Goal: Find specific page/section: Find specific page/section

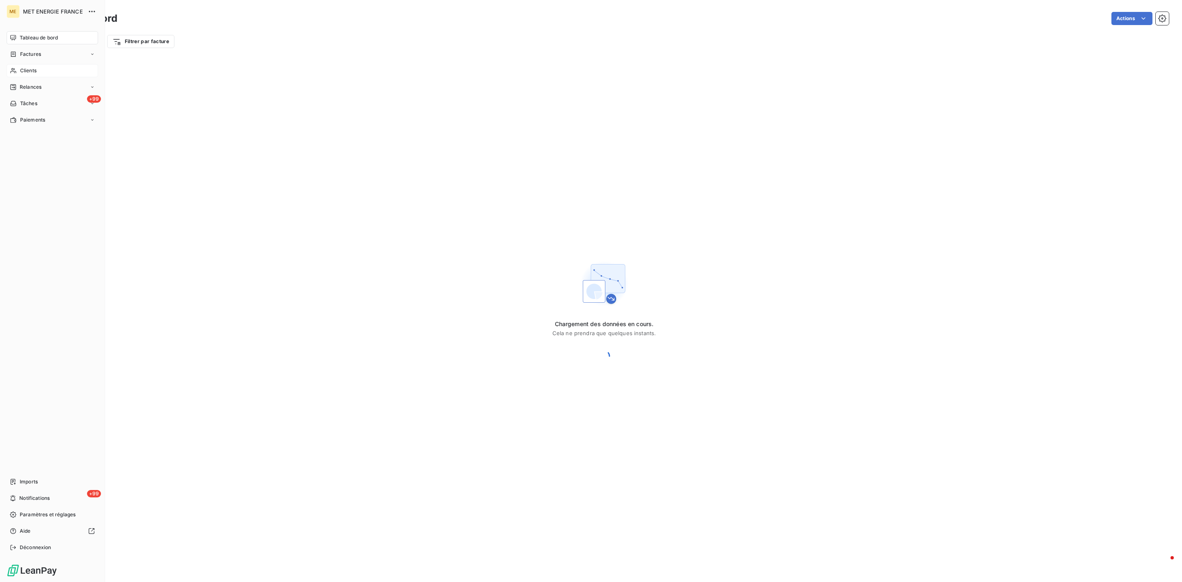
click at [17, 64] on div "Clients" at bounding box center [53, 70] width 92 height 13
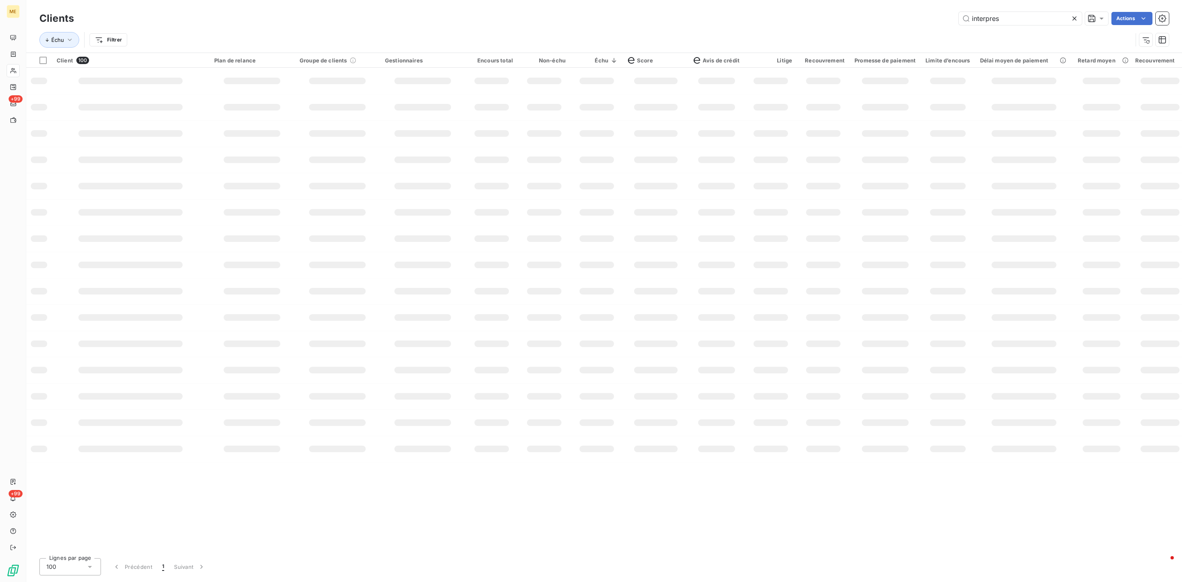
type input "interpress"
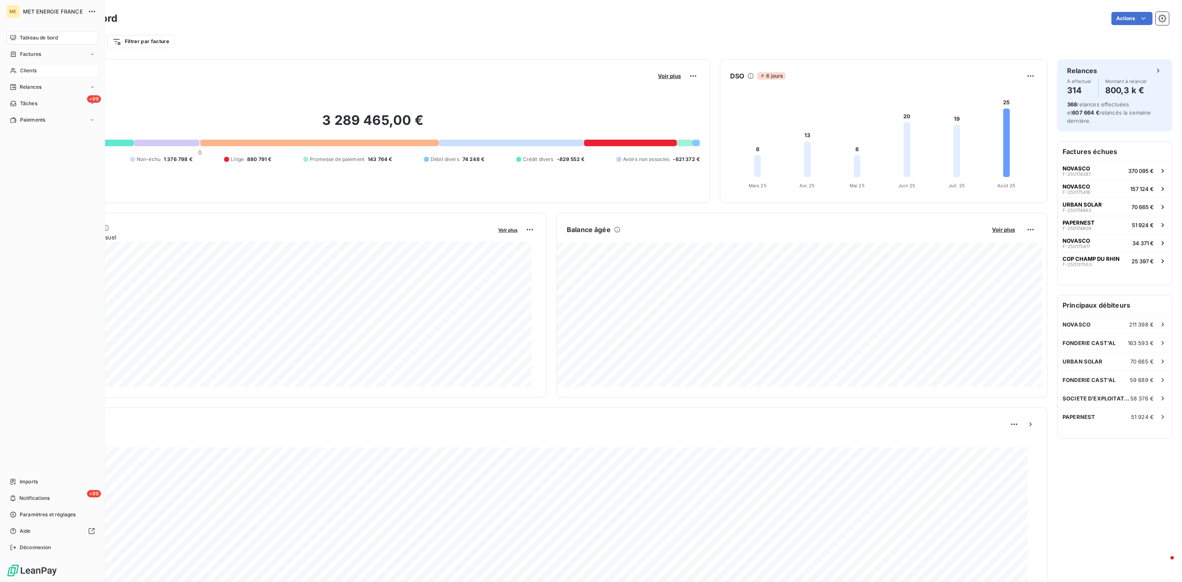
click at [11, 64] on div "Clients" at bounding box center [53, 70] width 92 height 13
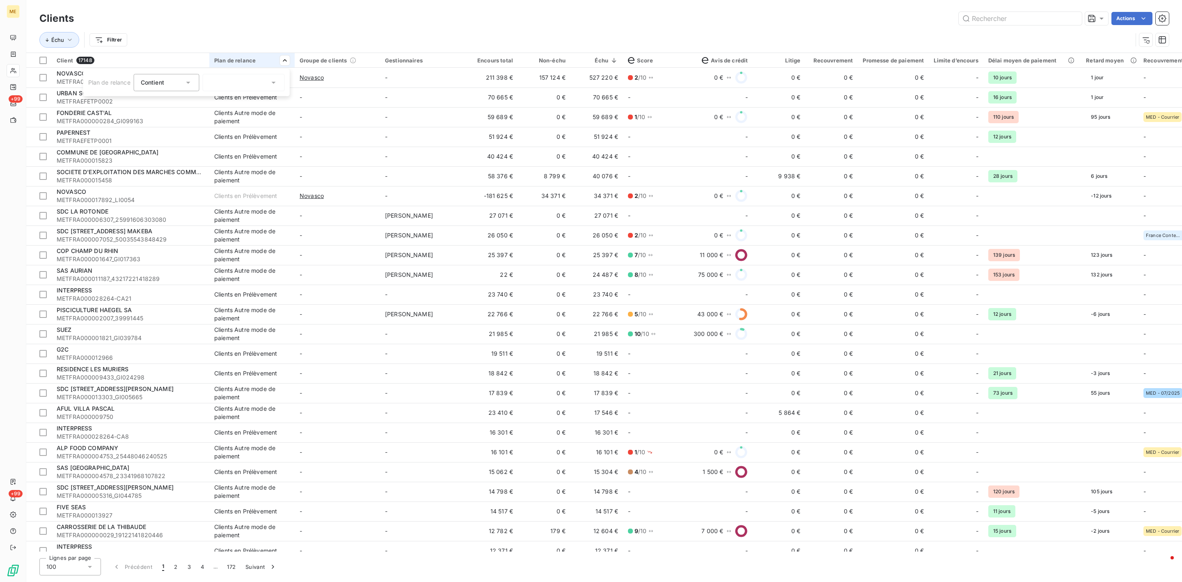
click at [254, 85] on div at bounding box center [244, 82] width 82 height 17
click at [233, 103] on span "Clients en Prélèvement" at bounding box center [249, 100] width 63 height 8
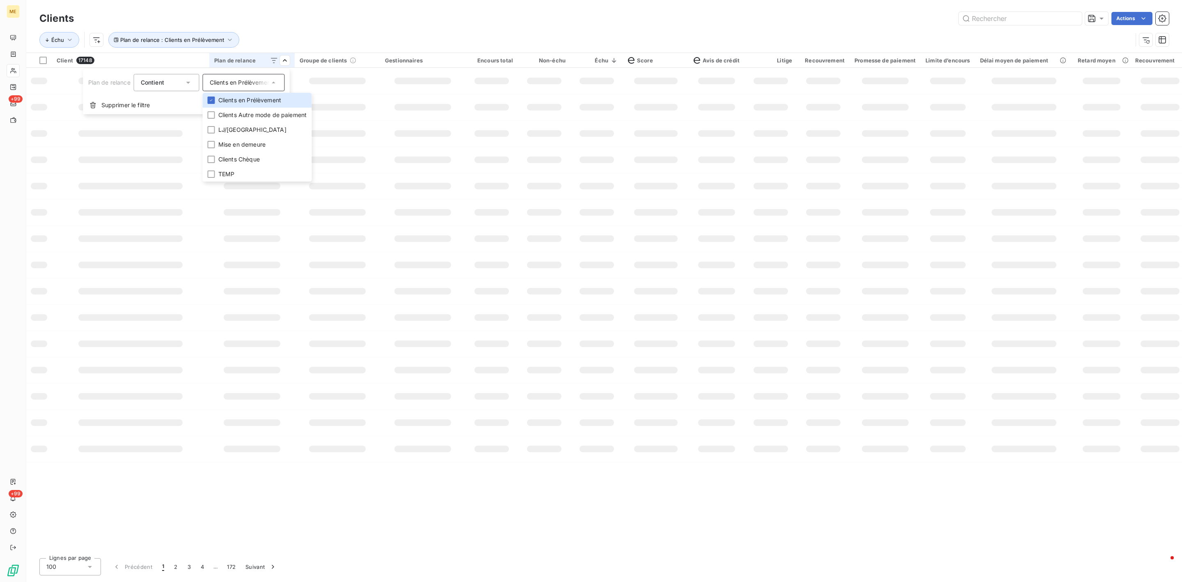
click at [339, 29] on html "ME +99 +99 Clients Actions Échu Plan de relance : Clients en Prélèvement Client…" at bounding box center [591, 291] width 1182 height 582
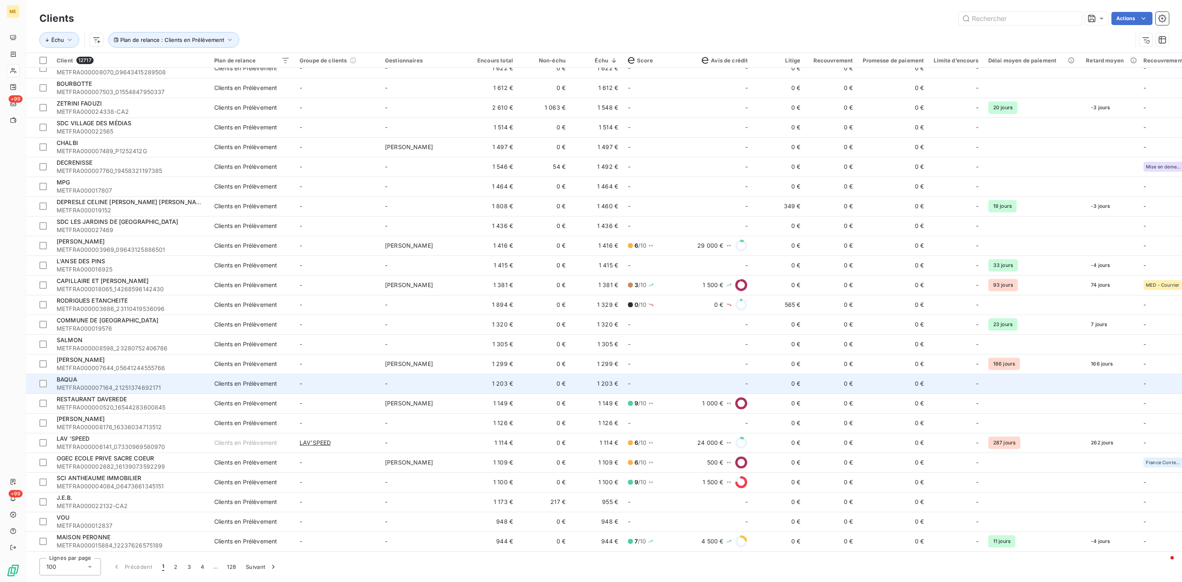
scroll to position [1490, 0]
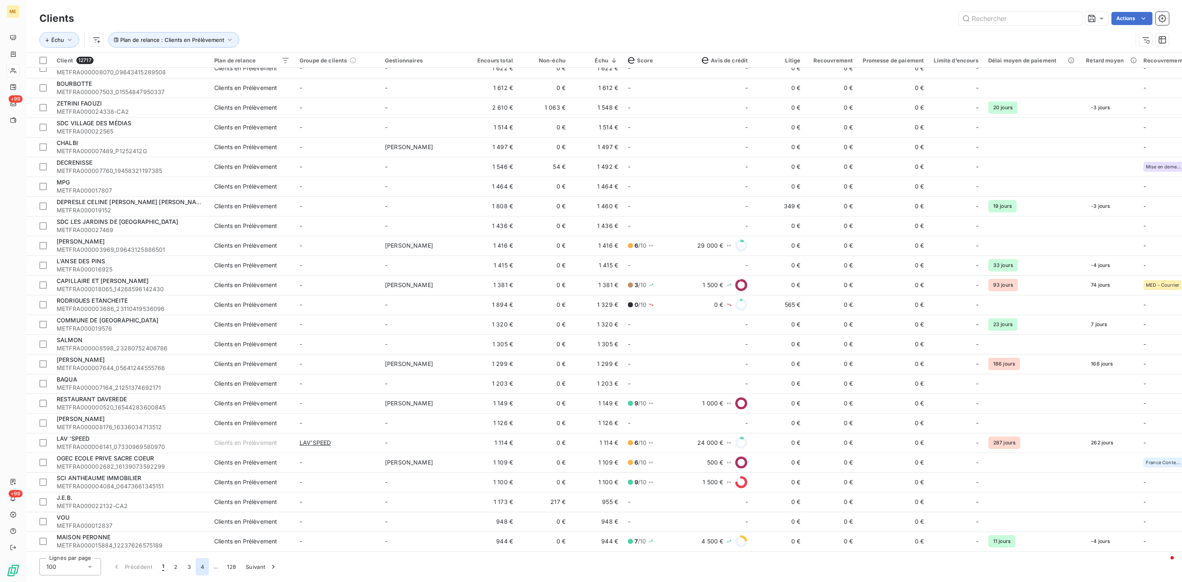
click at [199, 558] on button "4" at bounding box center [202, 566] width 13 height 17
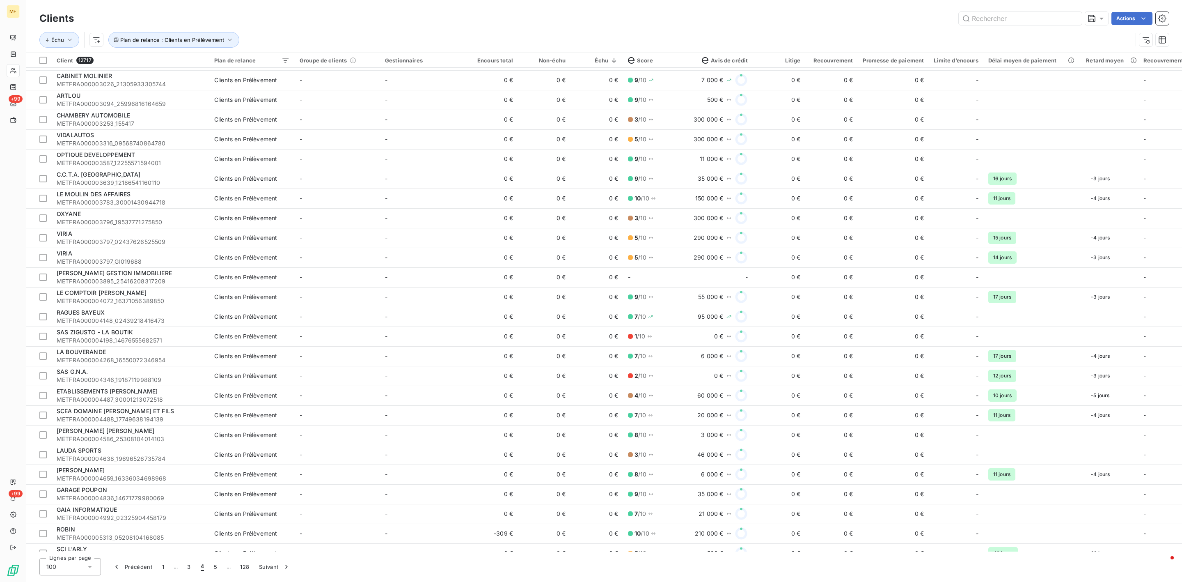
scroll to position [1232, 0]
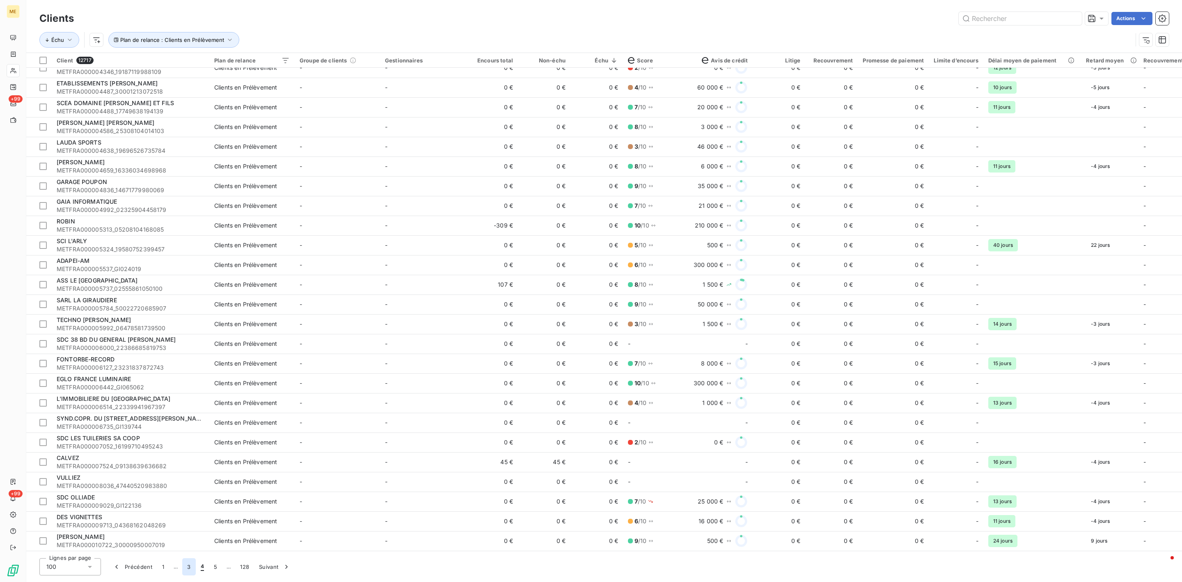
click at [191, 571] on button "3" at bounding box center [188, 566] width 13 height 17
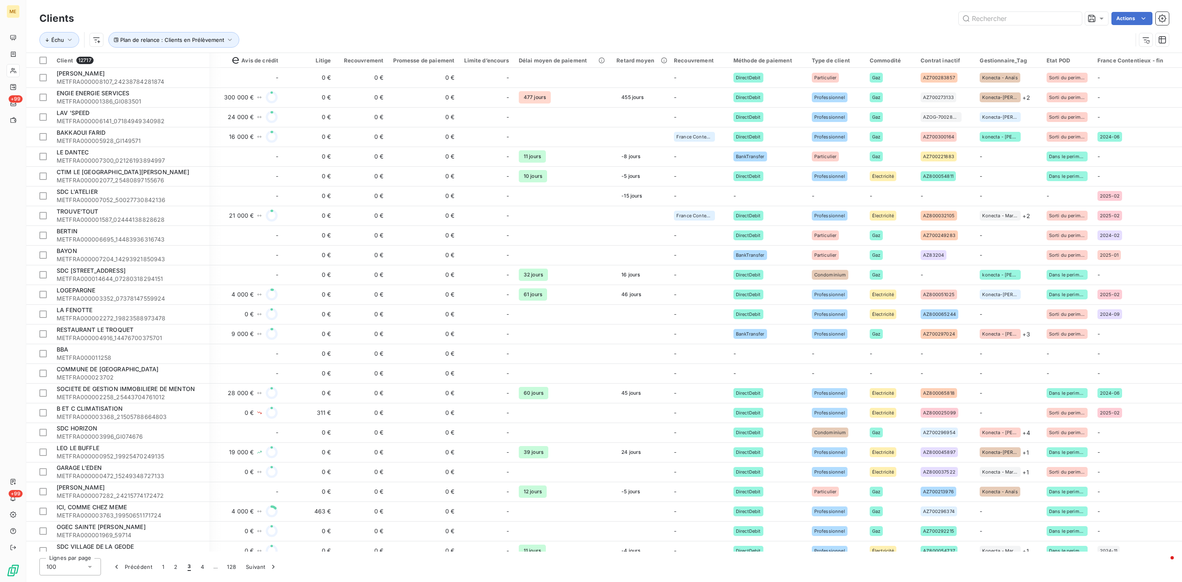
scroll to position [0, 492]
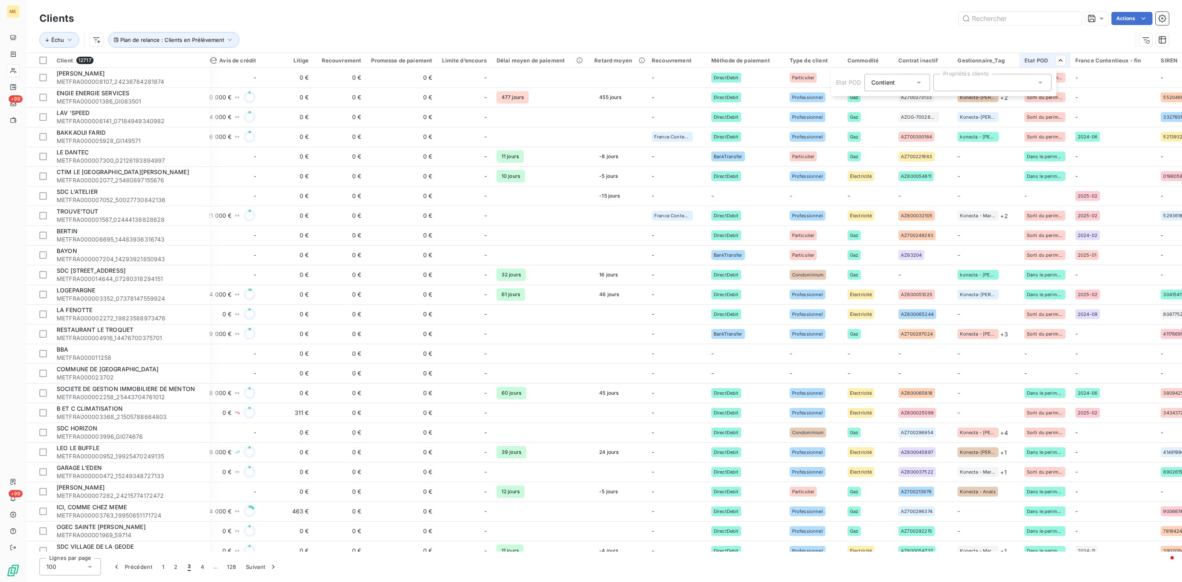
click at [986, 83] on div at bounding box center [992, 82] width 118 height 17
click at [967, 116] on div "Dans le perimetre" at bounding box center [973, 121] width 44 height 10
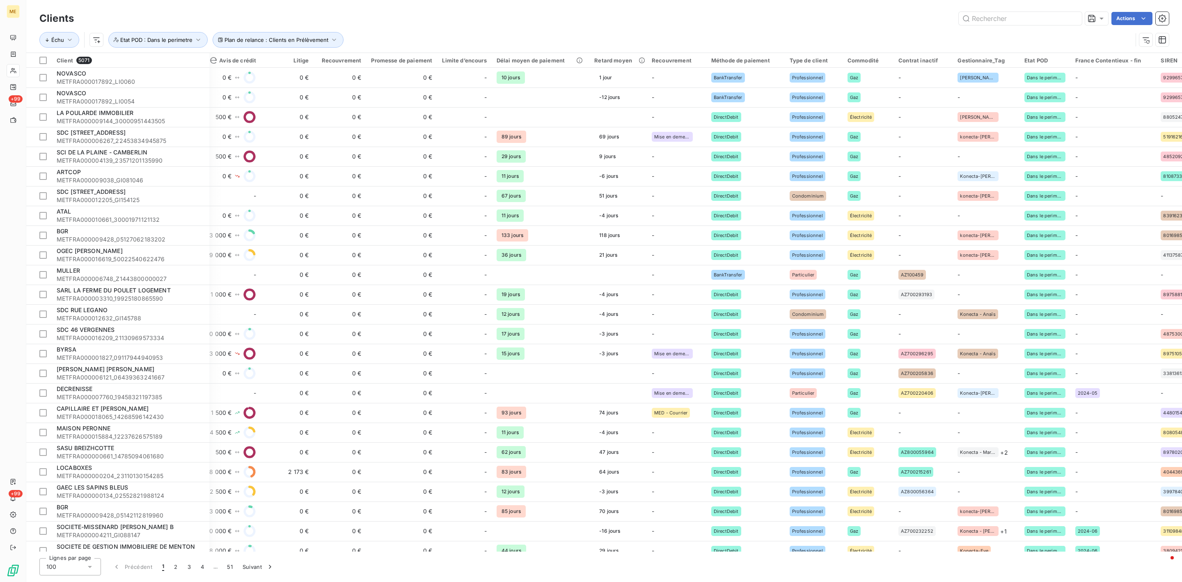
drag, startPoint x: 267, startPoint y: 556, endPoint x: 261, endPoint y: 556, distance: 5.7
click at [261, 556] on html "ME +99 +99 Clients Actions Échu Plan de relance : Clients en Prélèvement Etat P…" at bounding box center [591, 291] width 1182 height 582
click at [270, 552] on div "Clients Actions Échu Plan de relance : Clients en Prélèvement Etat POD : Dans l…" at bounding box center [604, 291] width 1156 height 582
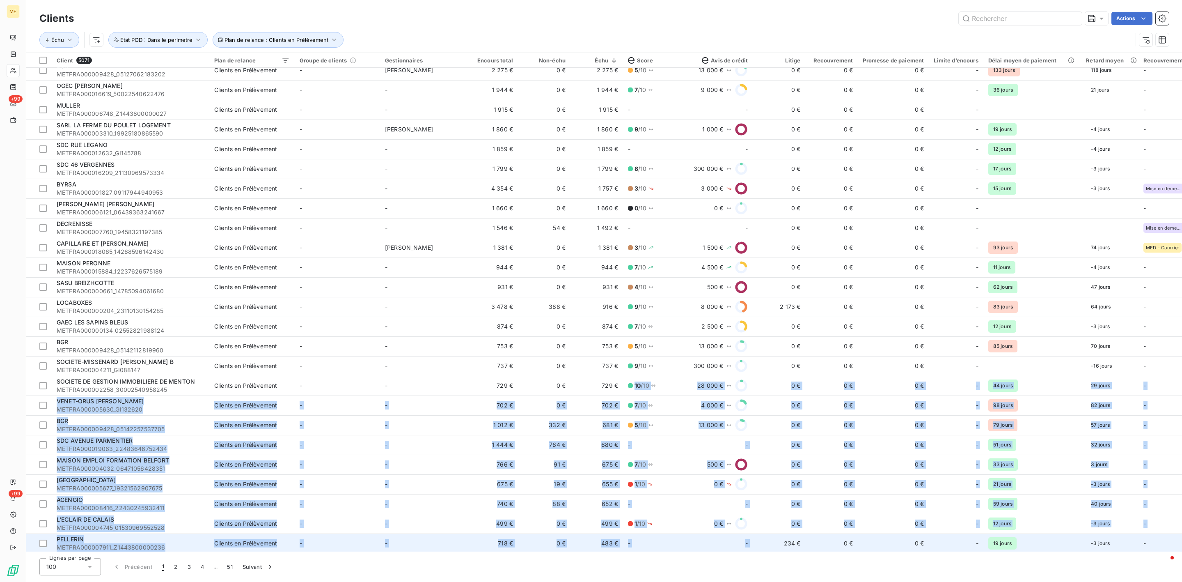
scroll to position [187, 0]
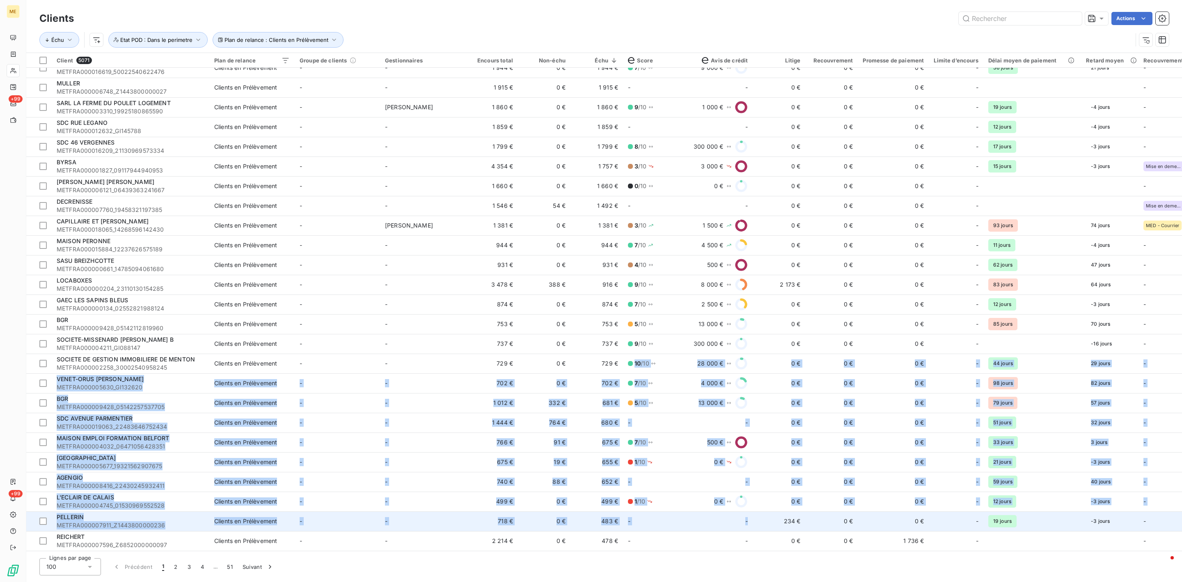
drag, startPoint x: 621, startPoint y: 552, endPoint x: 748, endPoint y: 530, distance: 128.3
click at [748, 530] on div "Clients Actions Échu Plan de relance : Clients en Prélèvement Etat POD : Dans l…" at bounding box center [604, 291] width 1156 height 582
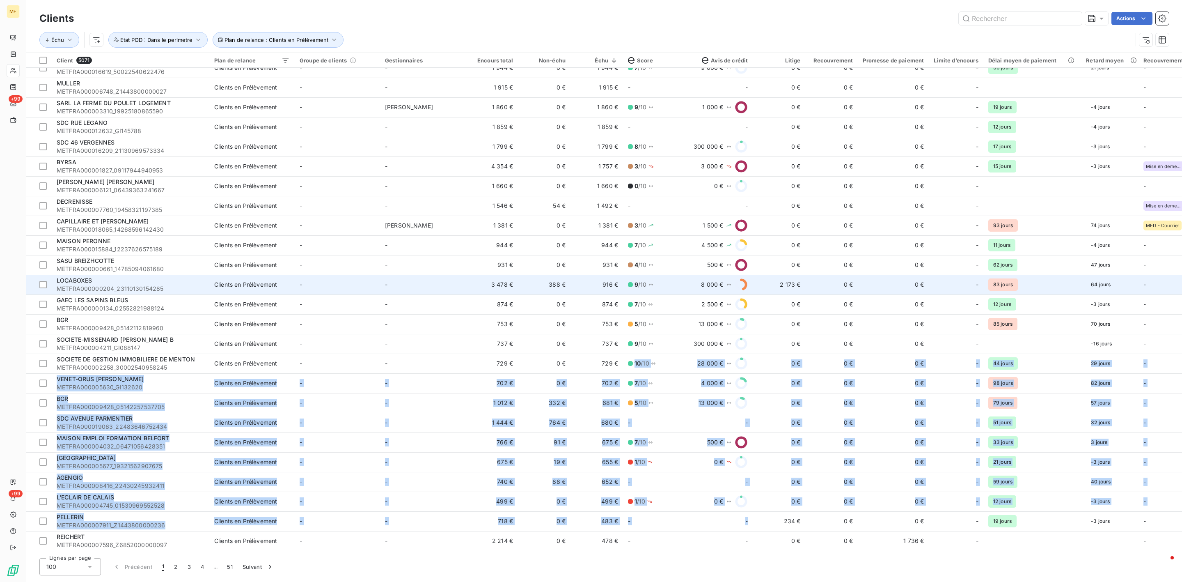
scroll to position [0, 0]
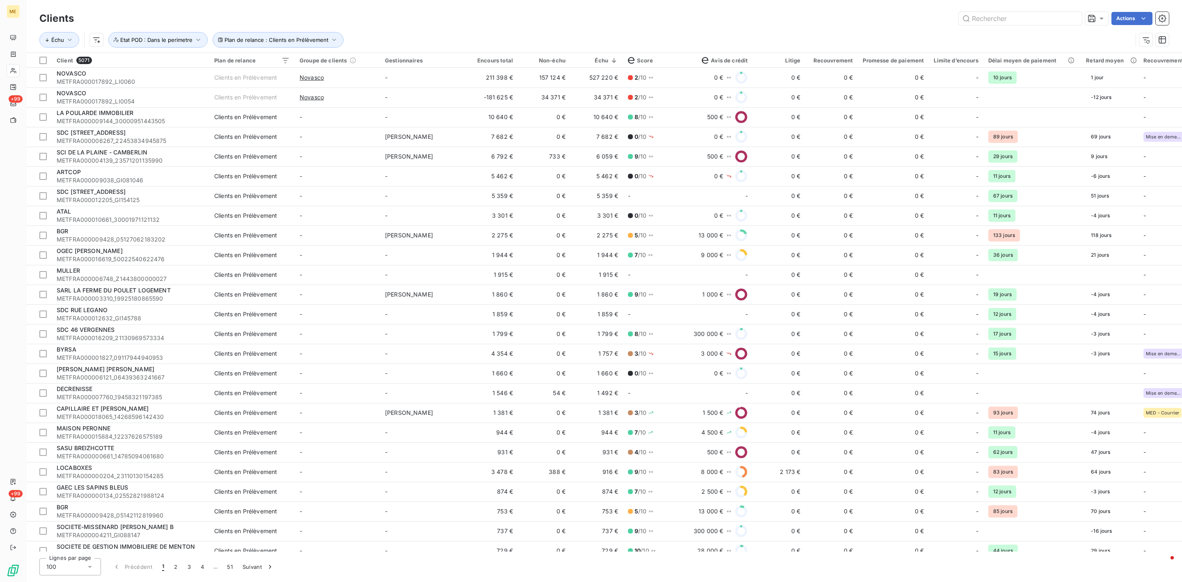
click at [691, 20] on div "Actions" at bounding box center [626, 18] width 1085 height 13
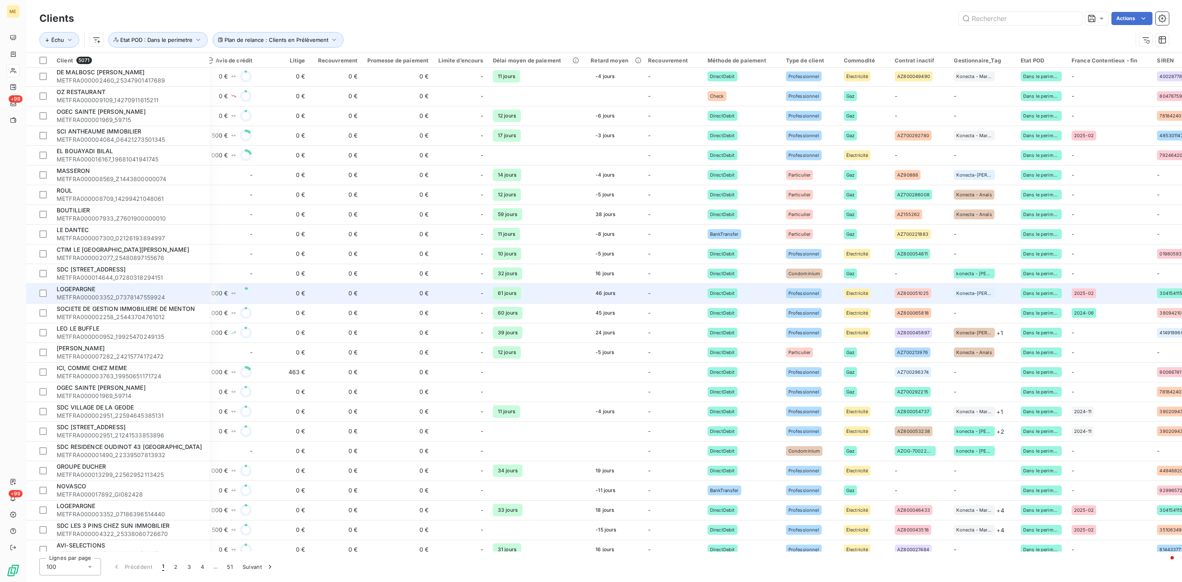
scroll to position [924, 495]
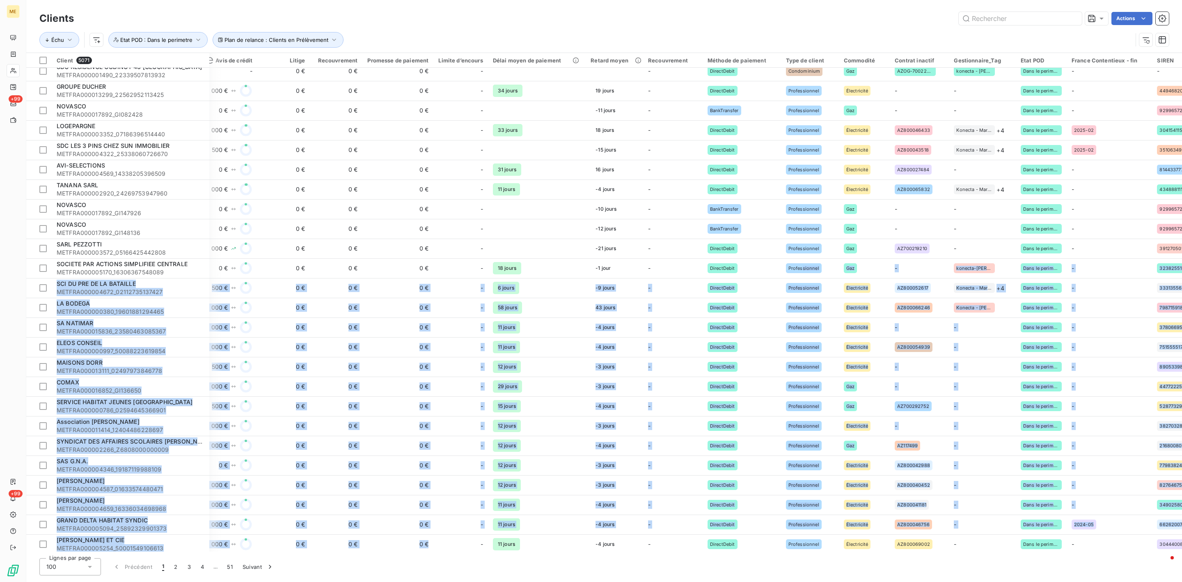
drag, startPoint x: 796, startPoint y: 548, endPoint x: 458, endPoint y: 553, distance: 337.9
click at [458, 553] on div "Clients Actions Échu Plan de relance : Clients en Prélèvement Etat POD : Dans l…" at bounding box center [604, 291] width 1156 height 582
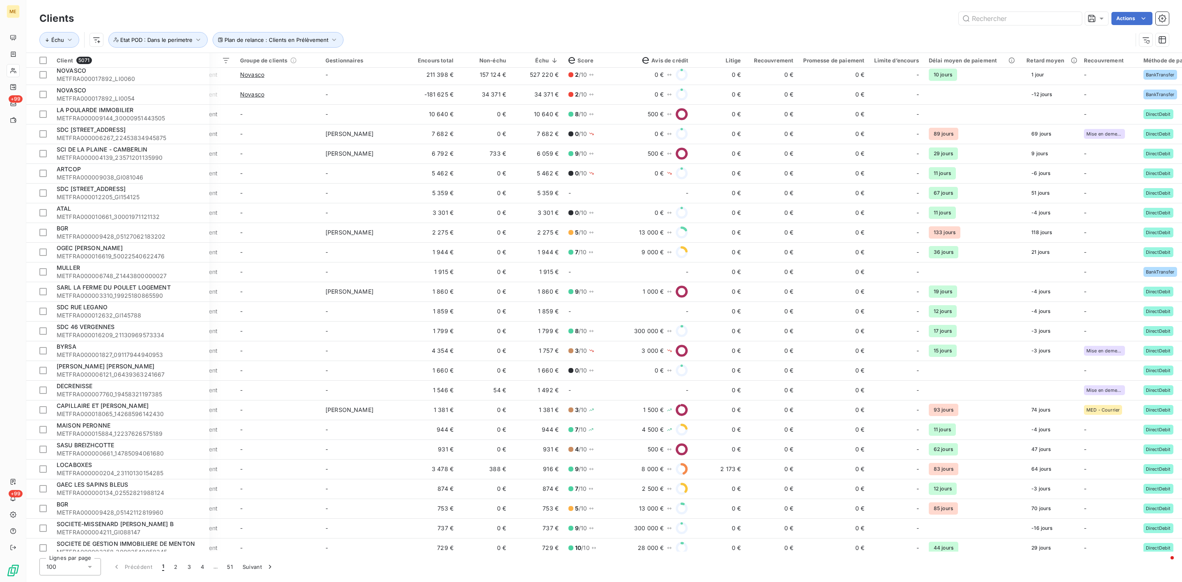
scroll to position [0, 60]
click at [877, 25] on div "Actions" at bounding box center [626, 18] width 1085 height 13
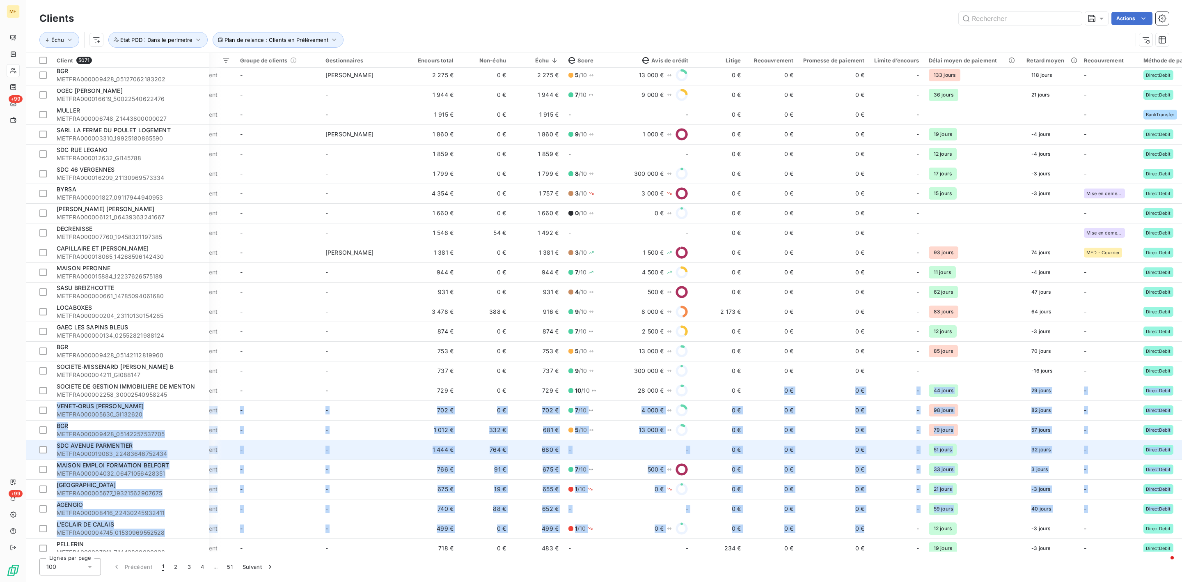
drag, startPoint x: 750, startPoint y: 548, endPoint x: 883, endPoint y: 548, distance: 133.4
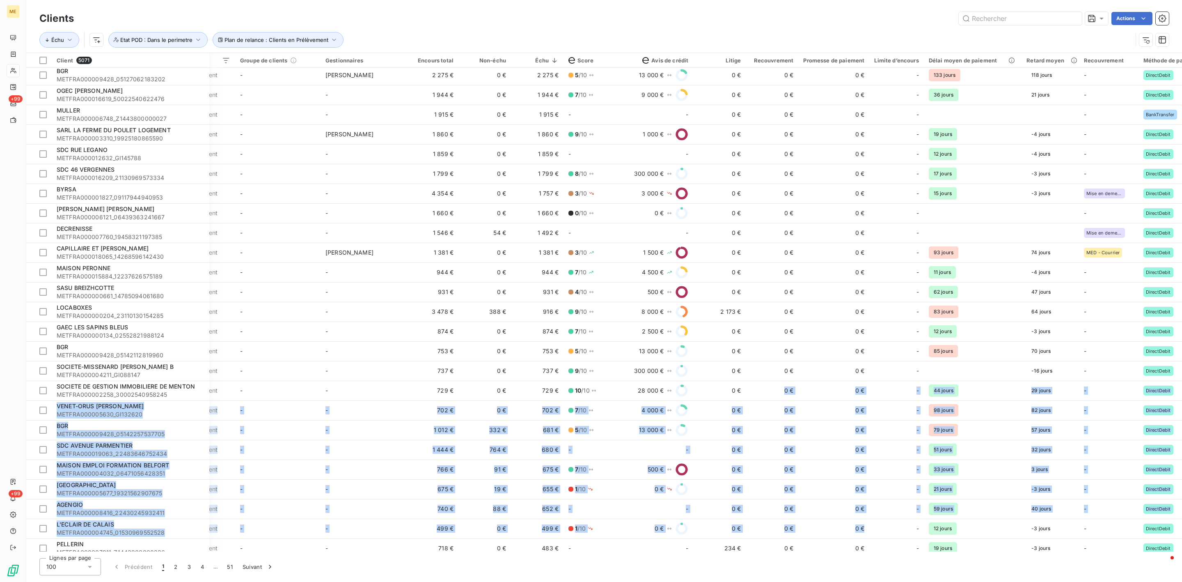
scroll to position [160, 647]
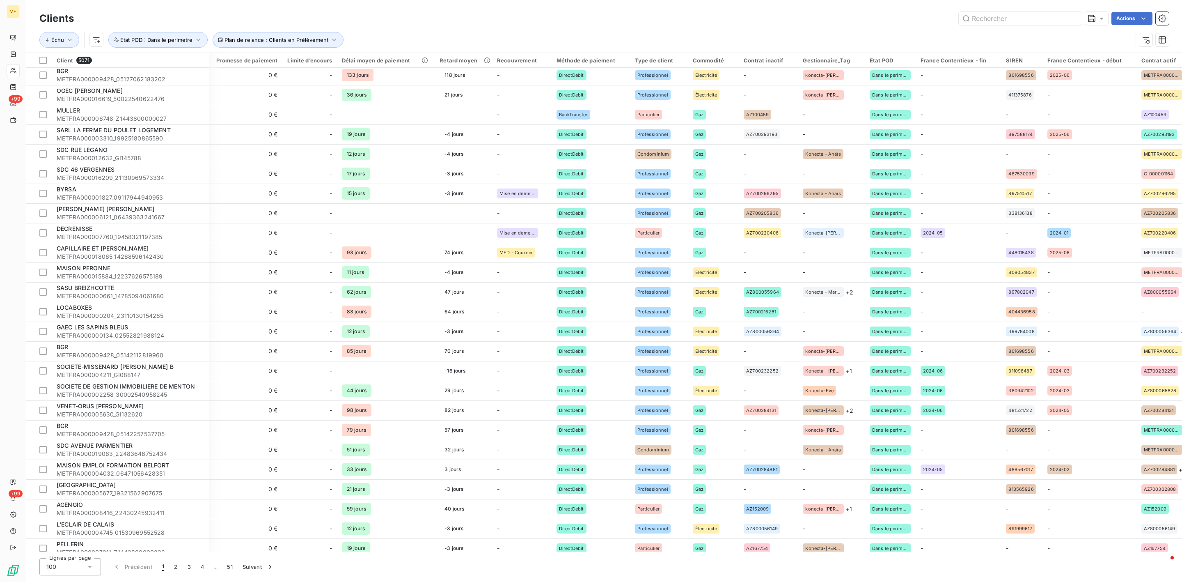
click at [954, 553] on div "Clients Actions Échu Plan de relance : Clients en Prélèvement Etat POD : Dans l…" at bounding box center [604, 291] width 1156 height 582
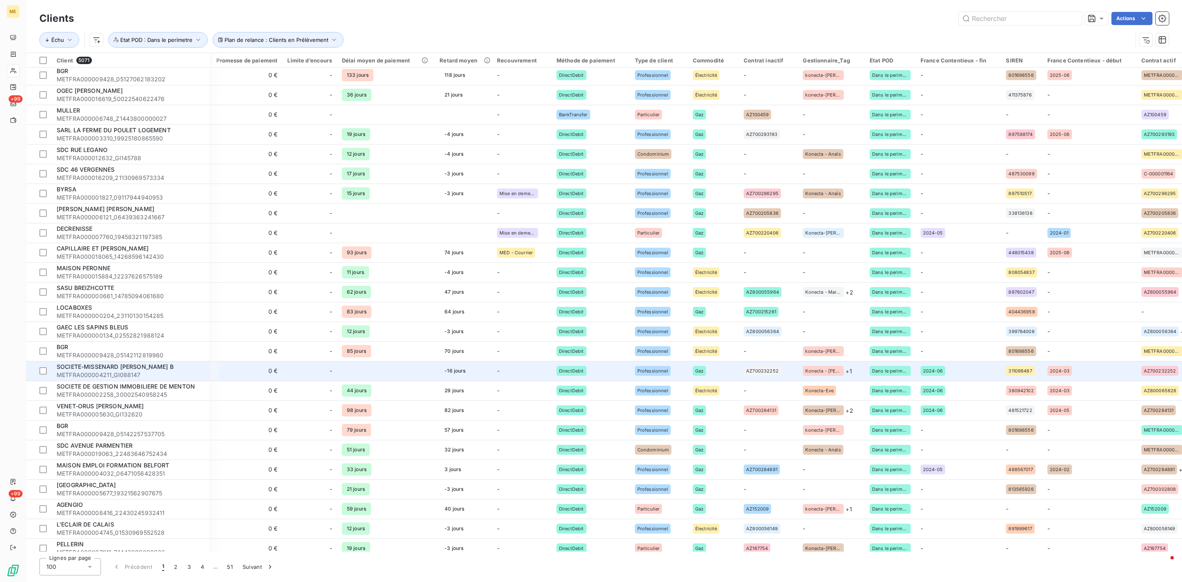
scroll to position [0, 647]
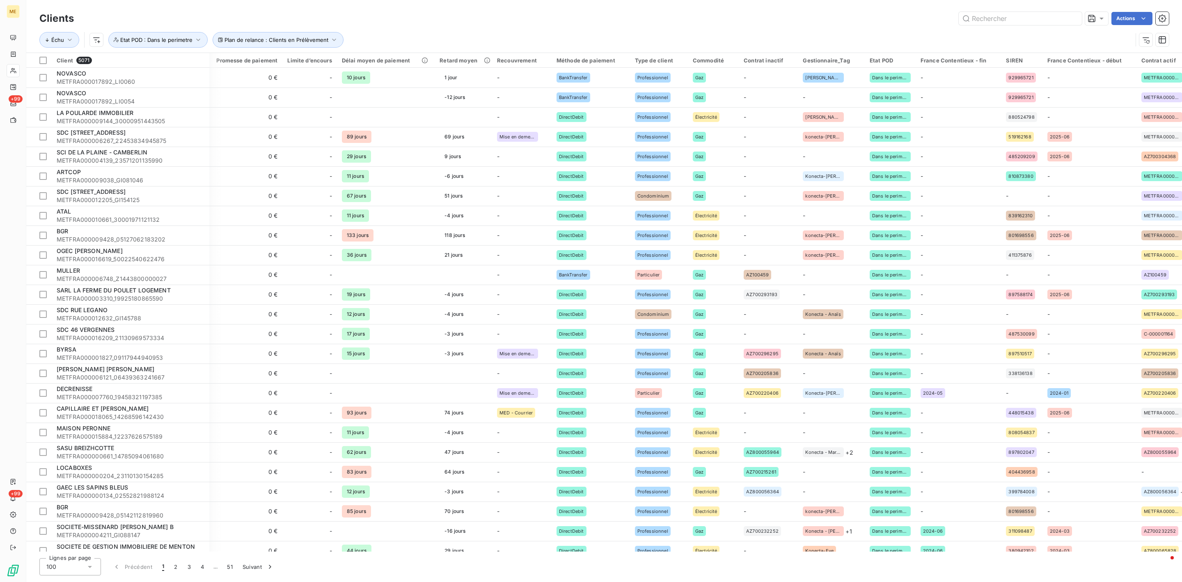
click at [892, 62] on html "ME +99 +99 Clients Actions Échu Plan de relance : Clients en Prélèvement Etat P…" at bounding box center [591, 291] width 1182 height 582
click at [826, 87] on div "Dans le perimetre" at bounding box center [811, 83] width 50 height 10
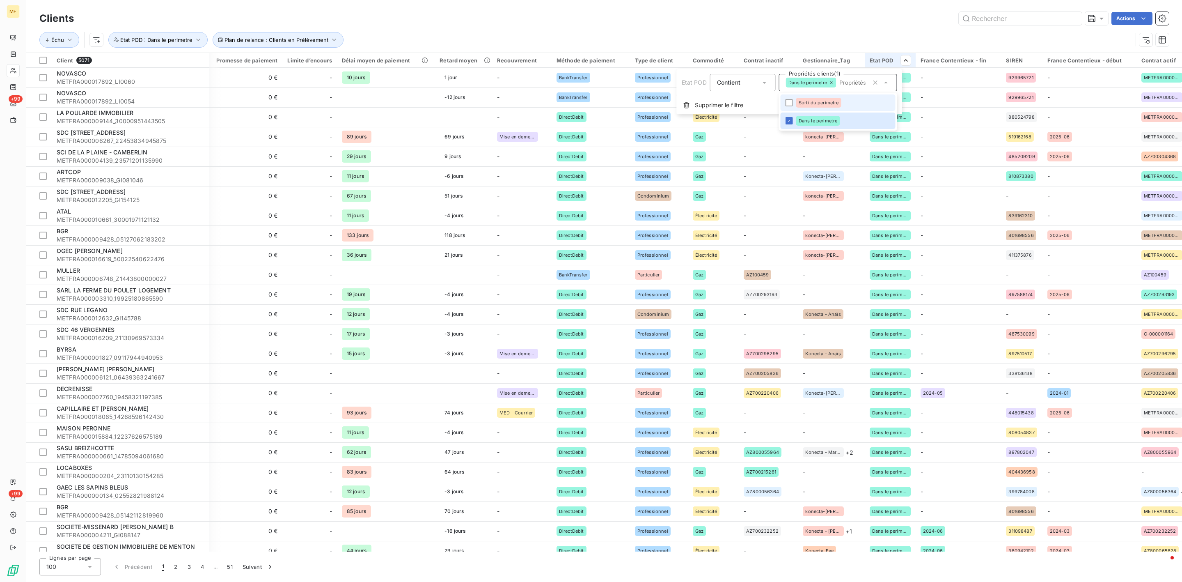
click at [825, 102] on span "Sorti du perimetre" at bounding box center [819, 102] width 40 height 5
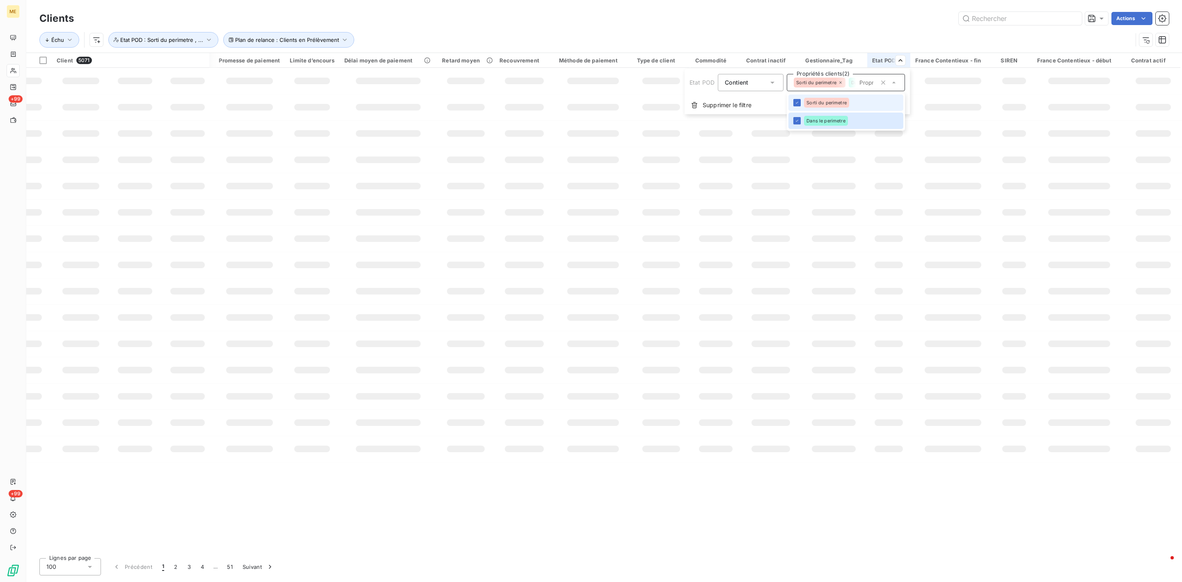
scroll to position [0, 622]
click at [798, 121] on icon at bounding box center [797, 120] width 5 height 5
click at [872, 547] on html "ME +99 +99 Clients Actions Échu Plan de relance : Clients en Prélèvement Etat P…" at bounding box center [586, 286] width 1173 height 573
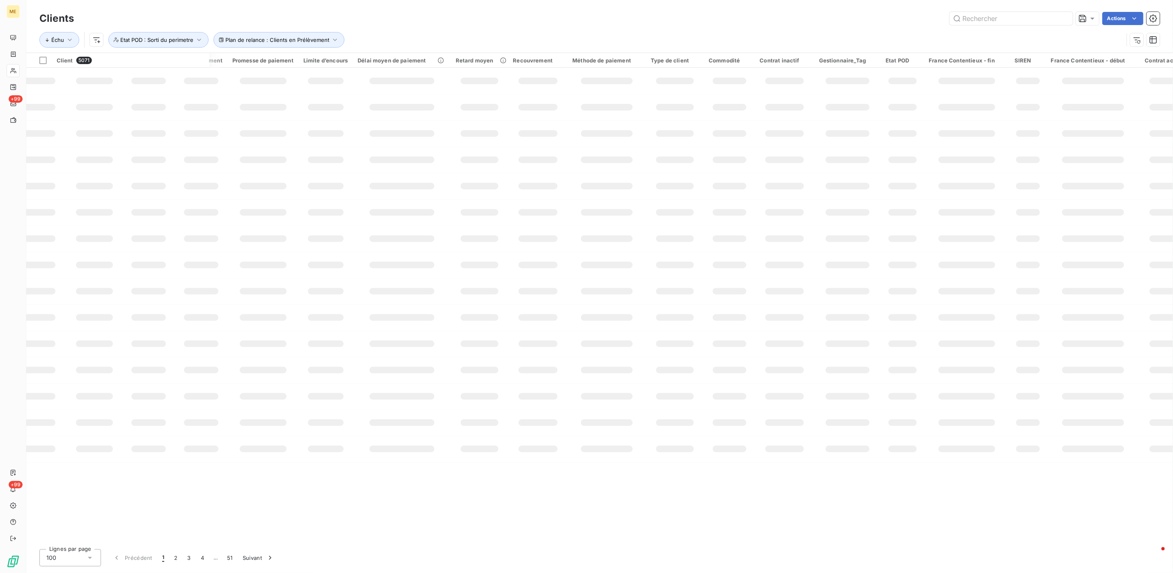
click at [725, 30] on div "Échu Plan de relance : Clients en Prélèvement Etat POD : Sorti du perimetre" at bounding box center [599, 39] width 1120 height 25
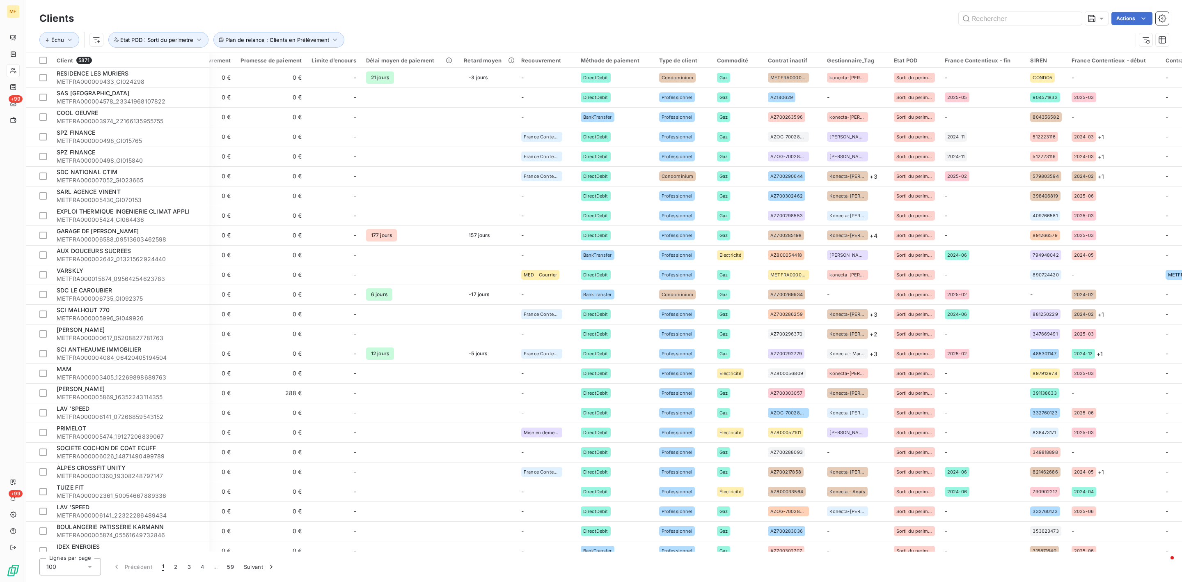
drag, startPoint x: 877, startPoint y: 553, endPoint x: 869, endPoint y: 553, distance: 8.6
click at [869, 553] on div "Clients Actions Échu Plan de relance : Clients en Prélèvement Etat POD : Sorti …" at bounding box center [604, 291] width 1156 height 582
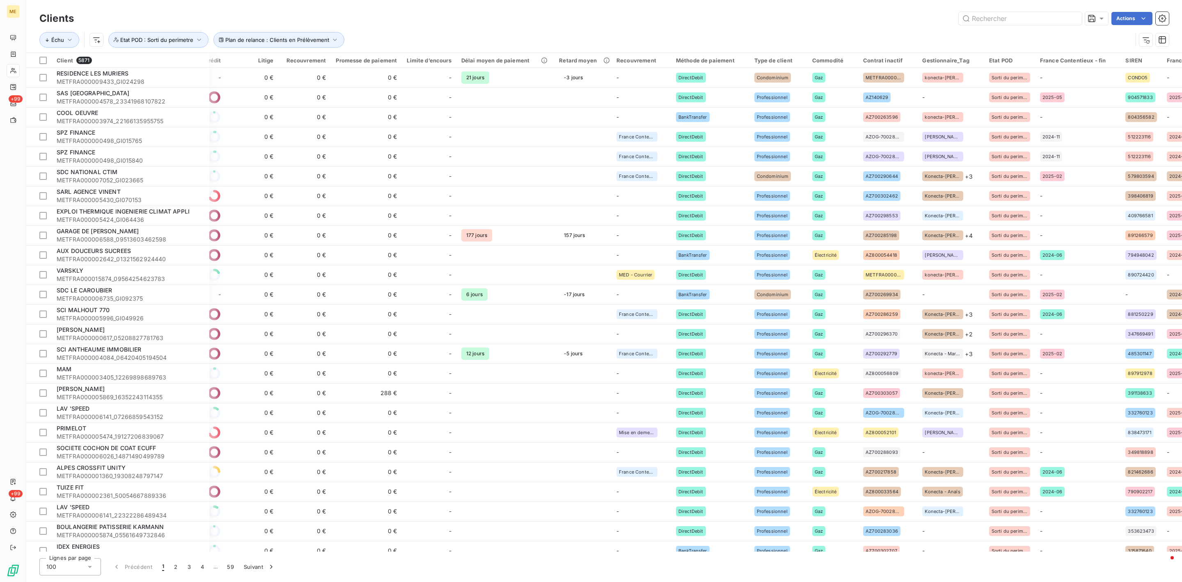
scroll to position [0, 644]
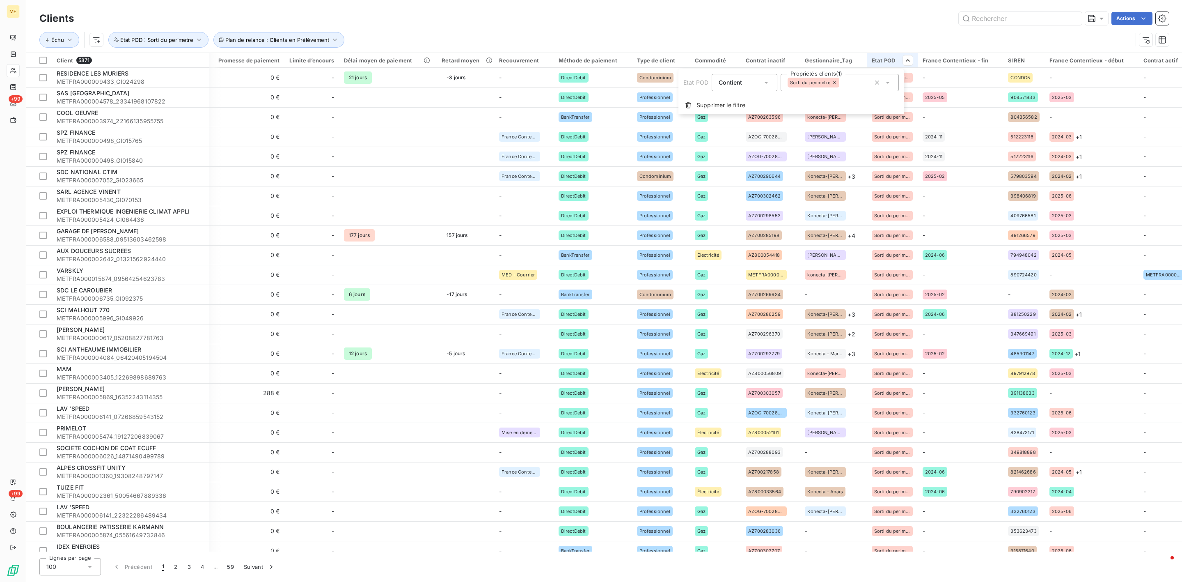
click at [802, 87] on div "Sorti du perimetre" at bounding box center [840, 82] width 118 height 17
click at [808, 118] on span "Dans le perimetre" at bounding box center [819, 120] width 39 height 5
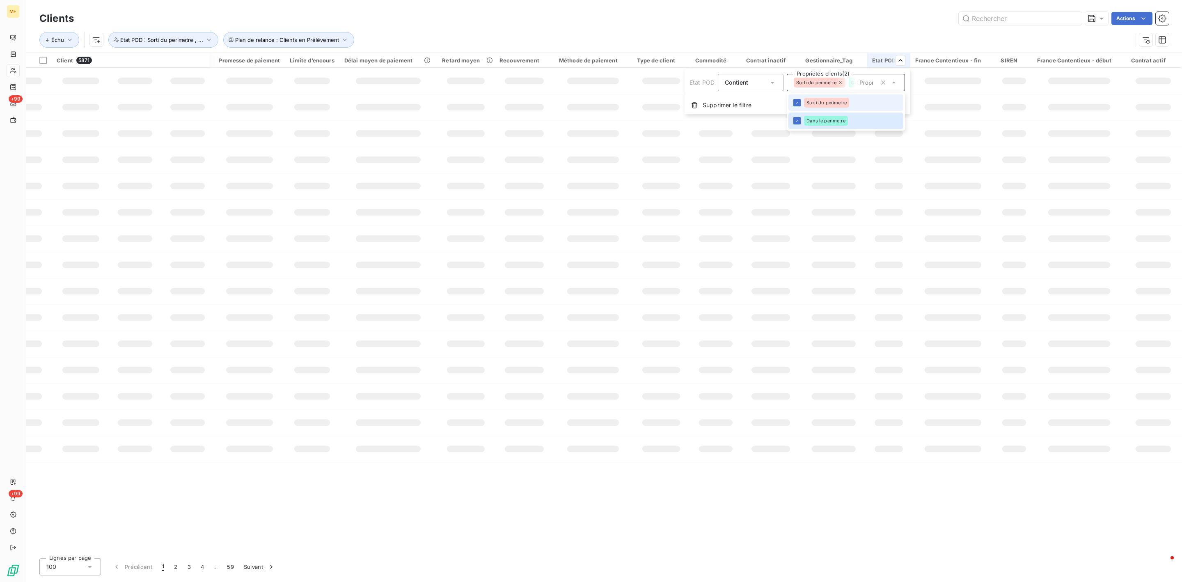
scroll to position [0, 622]
click at [826, 100] on span "Sorti du perimetre" at bounding box center [827, 102] width 40 height 5
click at [629, 15] on html "ME +99 +99 Clients Actions Échu Plan de relance : Clients en Prélèvement Etat P…" at bounding box center [591, 291] width 1182 height 582
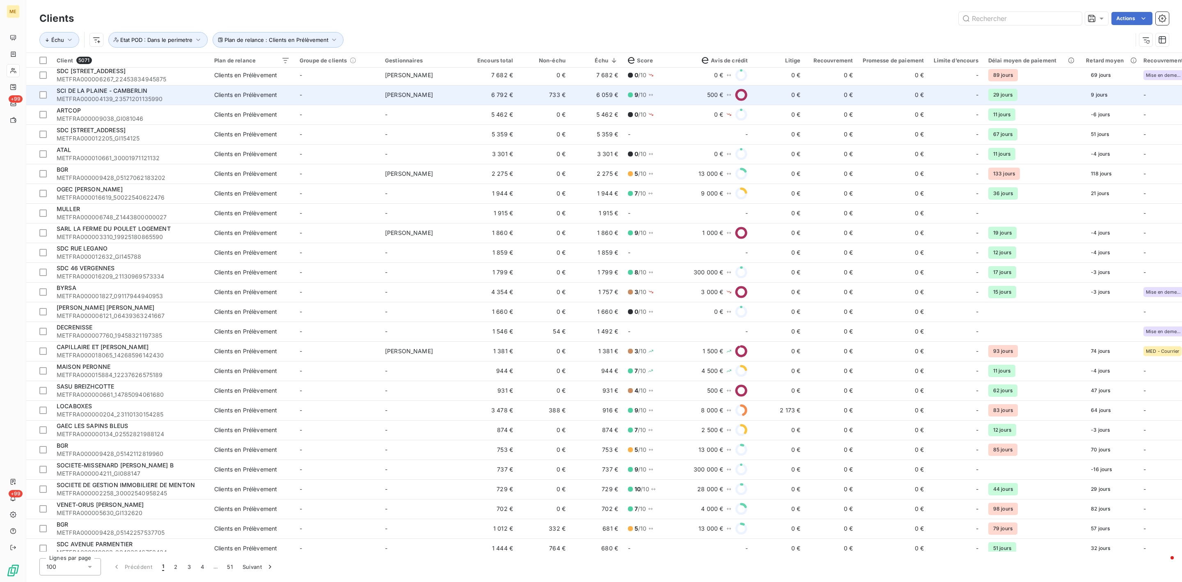
scroll to position [0, 0]
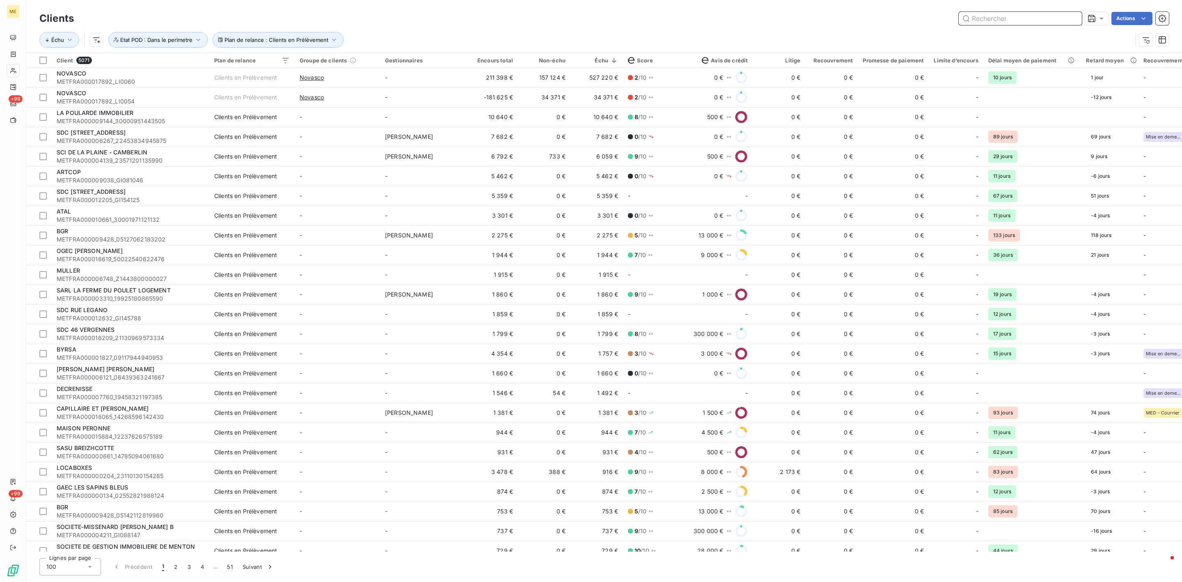
click at [1002, 16] on input "text" at bounding box center [1020, 18] width 123 height 13
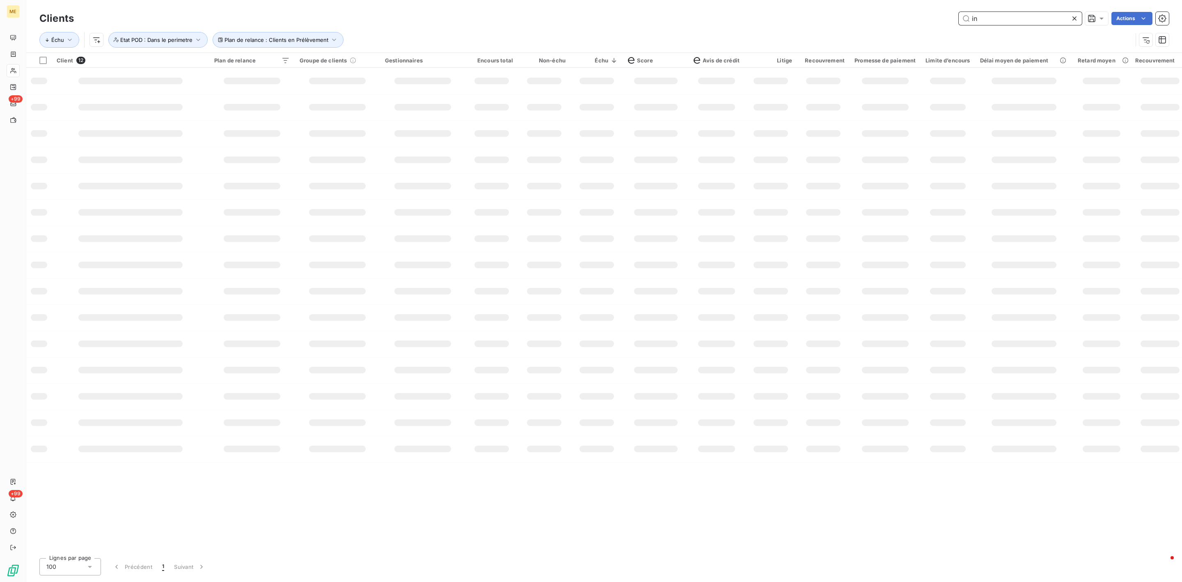
type input "i"
click at [316, 31] on div "Échu Plan de relance : Clients en Prélèvement Etat POD : Dans le perimetre" at bounding box center [604, 39] width 1130 height 25
click at [316, 37] on span "Plan de relance : Clients en Prélèvement" at bounding box center [277, 40] width 104 height 7
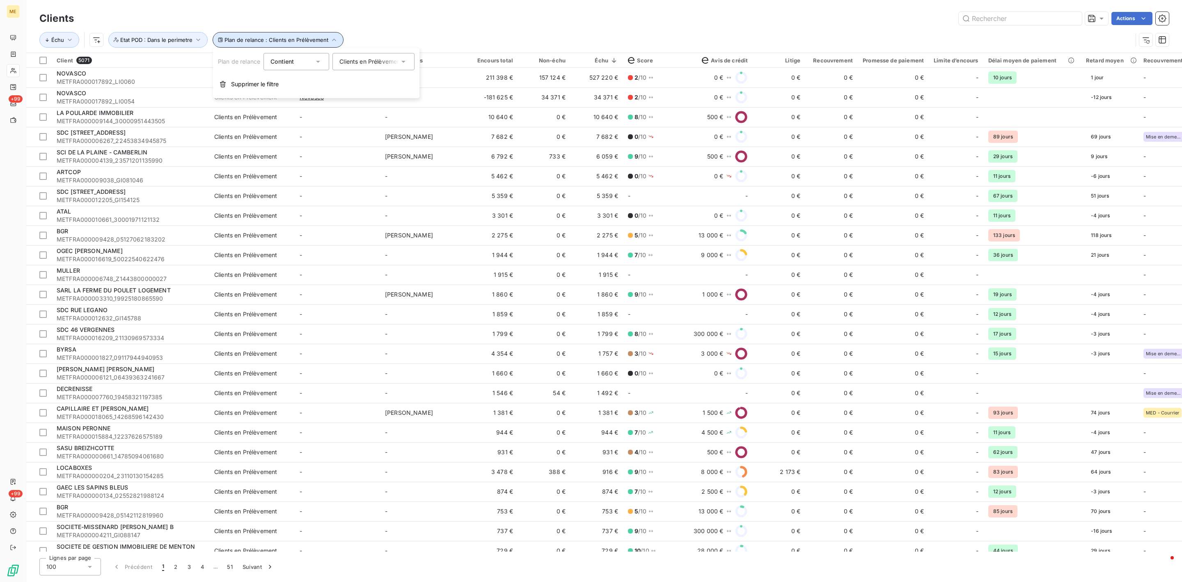
click at [316, 37] on span "Plan de relance : Clients en Prélèvement" at bounding box center [277, 40] width 104 height 7
click at [505, 24] on div "Actions" at bounding box center [626, 18] width 1085 height 13
click at [329, 44] on button "Plan de relance : Clients en Prélèvement" at bounding box center [278, 40] width 131 height 16
click at [349, 58] on div "Clients en Prélèvement" at bounding box center [369, 61] width 60 height 8
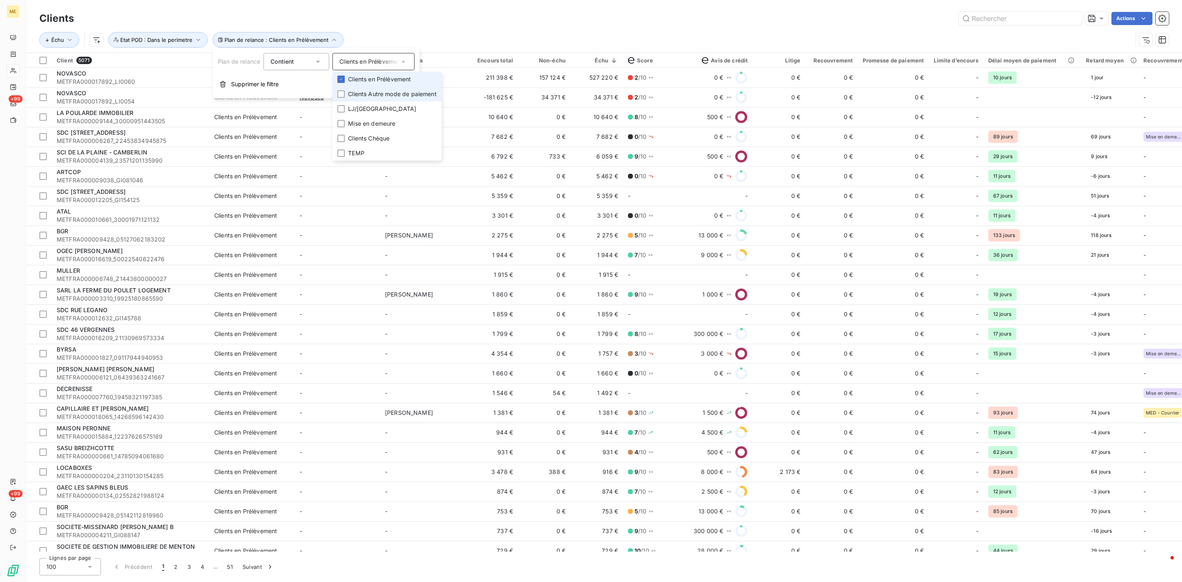
click at [372, 84] on li "Clients en Prélèvement" at bounding box center [387, 79] width 109 height 15
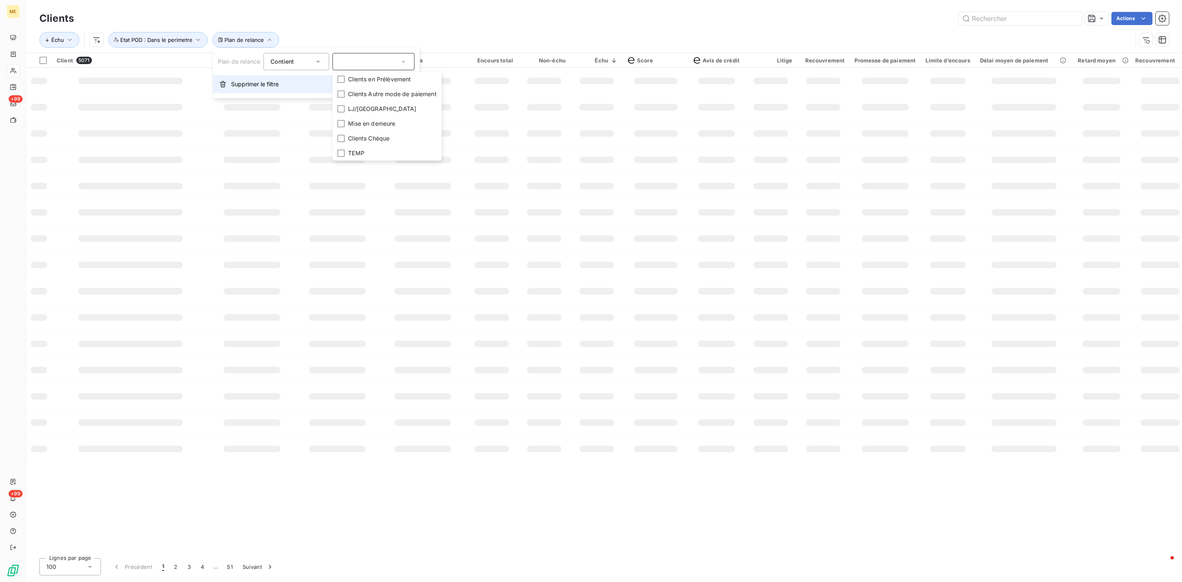
click at [299, 88] on button "Supprimer le filtre" at bounding box center [316, 84] width 206 height 18
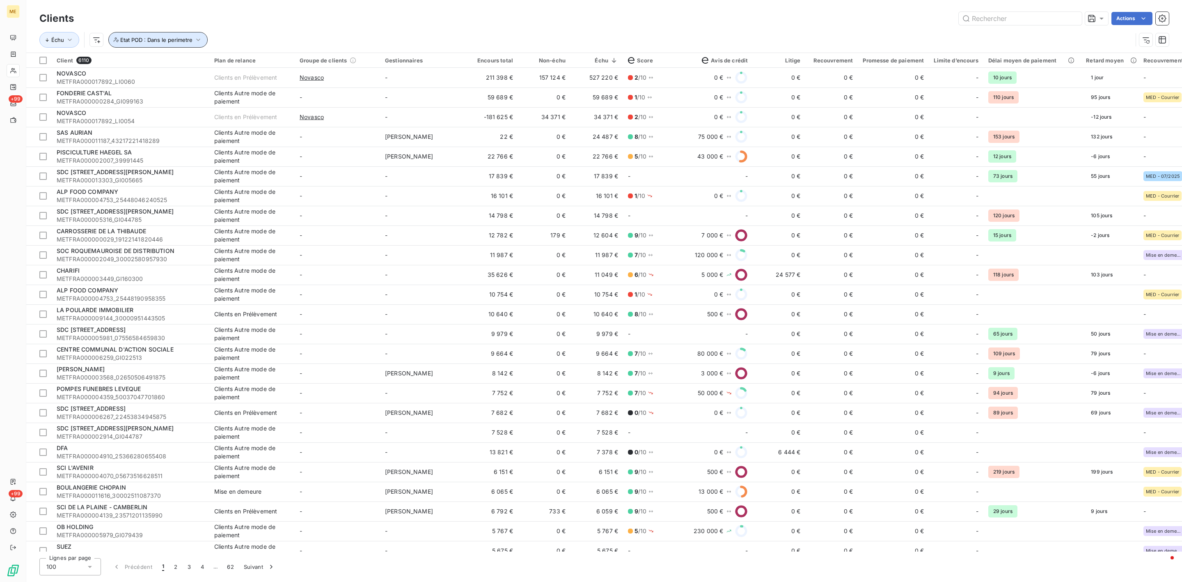
click at [158, 35] on button "Etat POD : Dans le perimetre" at bounding box center [157, 40] width 99 height 16
click at [178, 83] on button "Supprimer le filtre" at bounding box center [221, 84] width 225 height 18
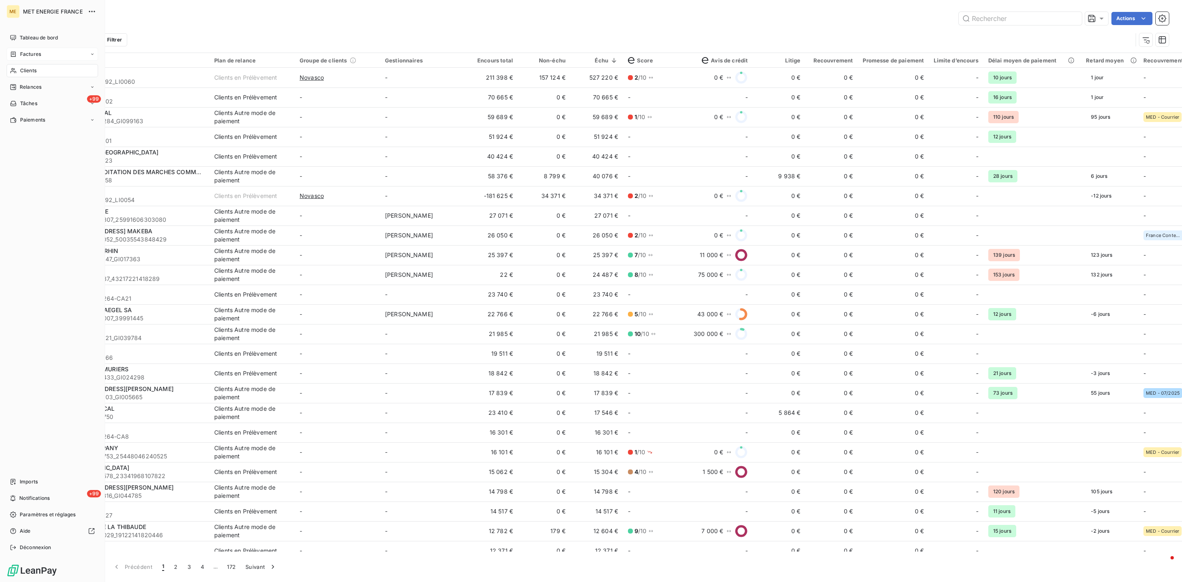
click at [40, 48] on div "Factures" at bounding box center [53, 54] width 92 height 13
